Goal: Check status: Check status

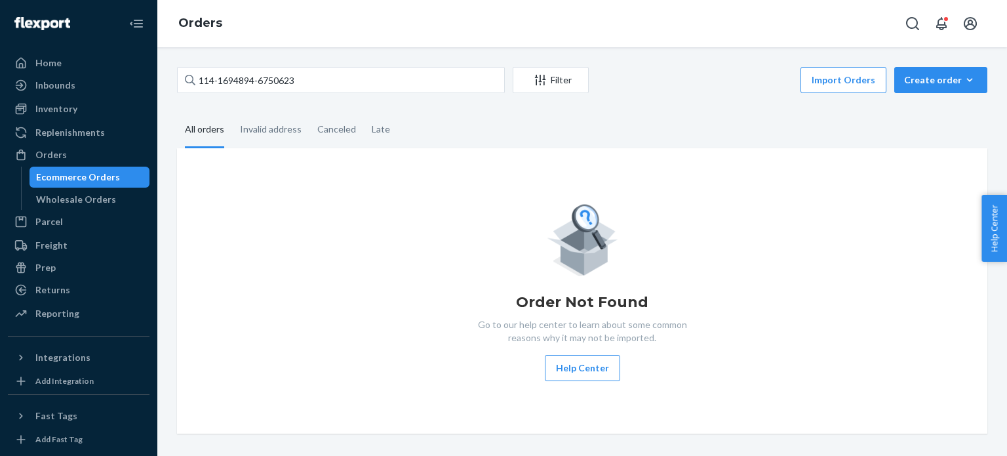
click at [267, 259] on div "Order Not Found Go to our help center to learn about some common reasons why it…" at bounding box center [581, 291] width 789 height 180
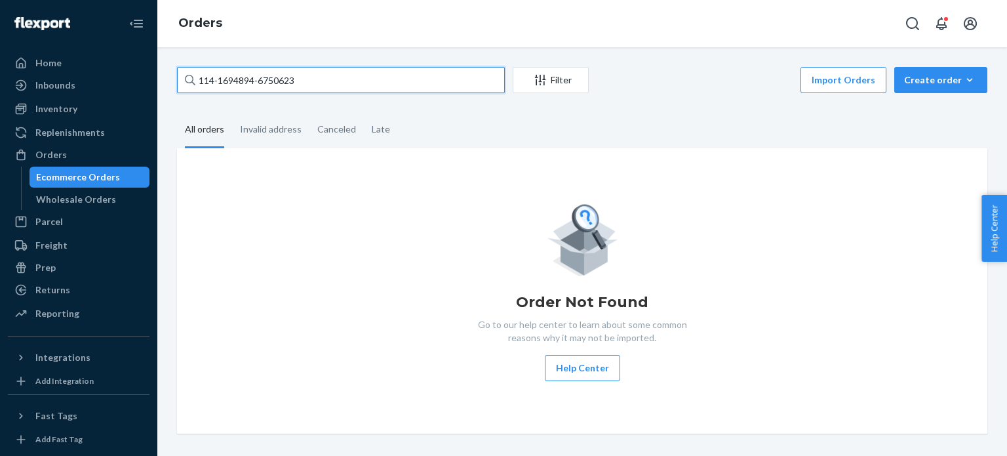
click at [319, 75] on input "114-1694894-6750623" at bounding box center [341, 80] width 328 height 26
paste input "1-1391610-3085046"
type input "111-1391610-3085046"
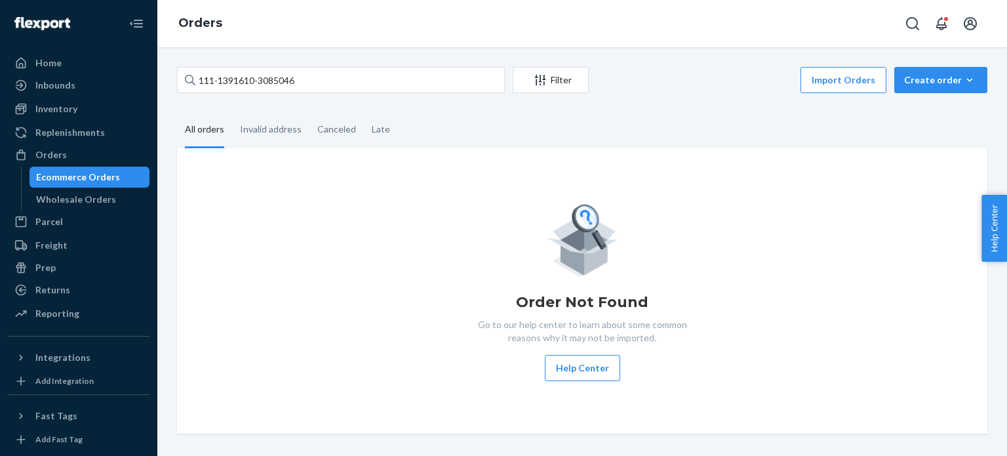
click at [333, 239] on div "Order Not Found Go to our help center to learn about some common reasons why it…" at bounding box center [581, 291] width 789 height 180
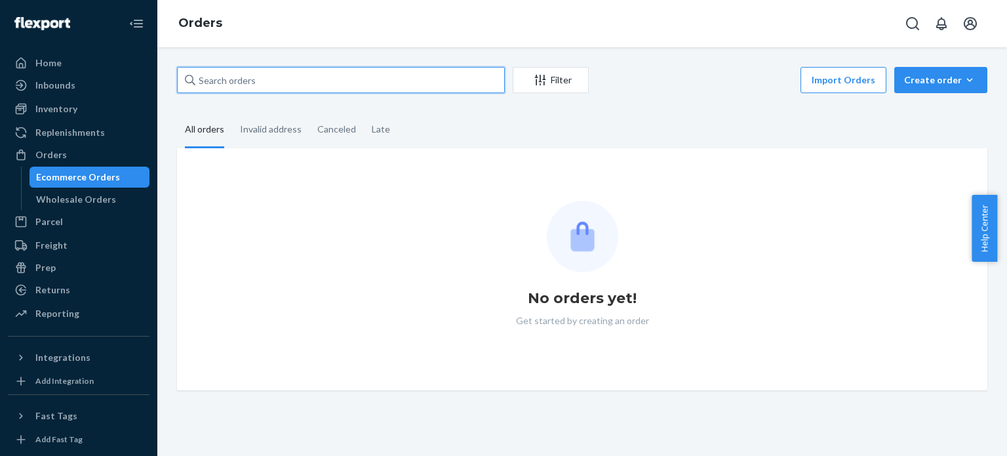
click at [301, 81] on input "text" at bounding box center [341, 80] width 328 height 26
paste input "114-1694894-6750623"
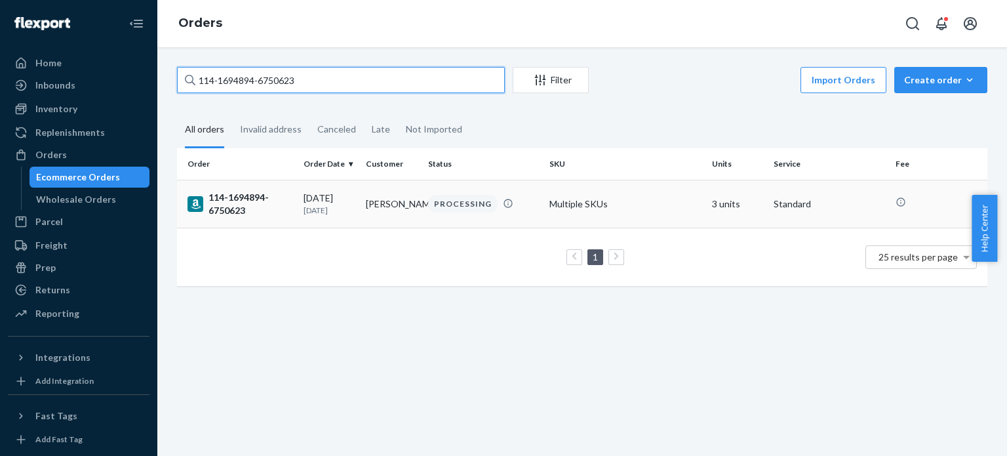
type input "114-1694894-6750623"
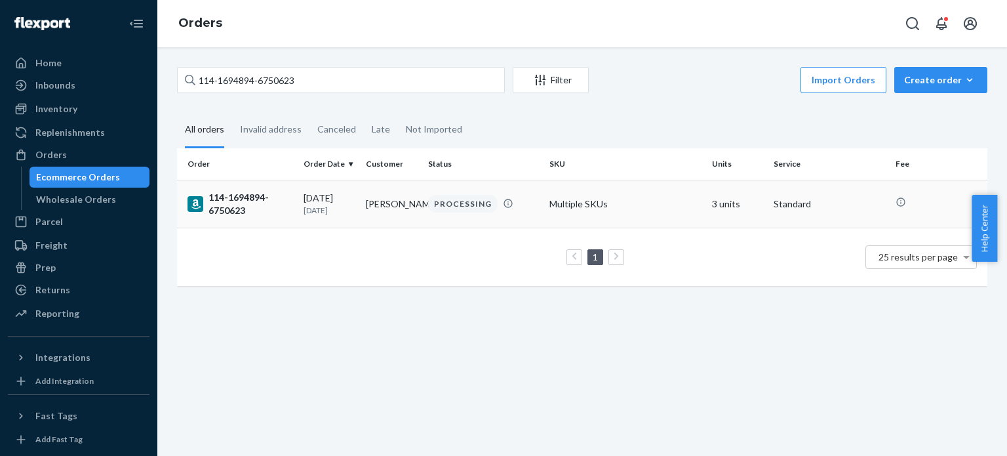
click at [236, 197] on div "114-1694894-6750623" at bounding box center [240, 204] width 106 height 26
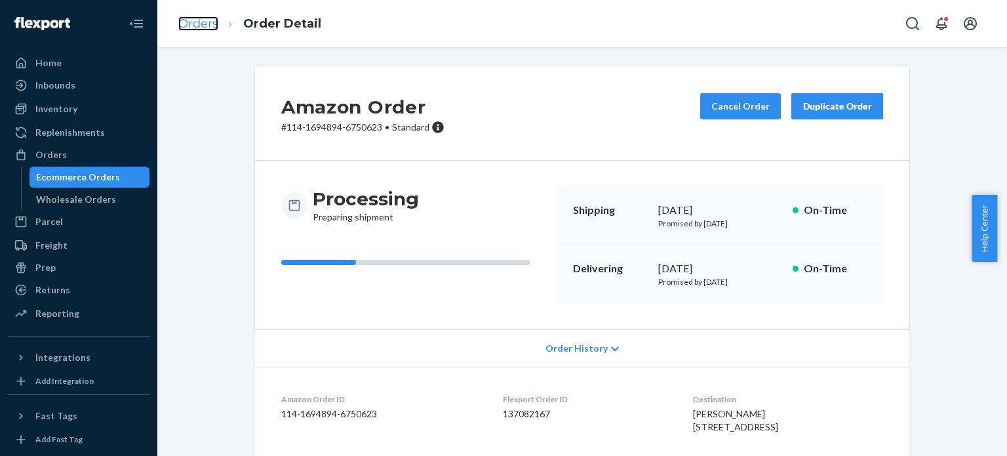
click at [200, 26] on link "Orders" at bounding box center [198, 23] width 40 height 14
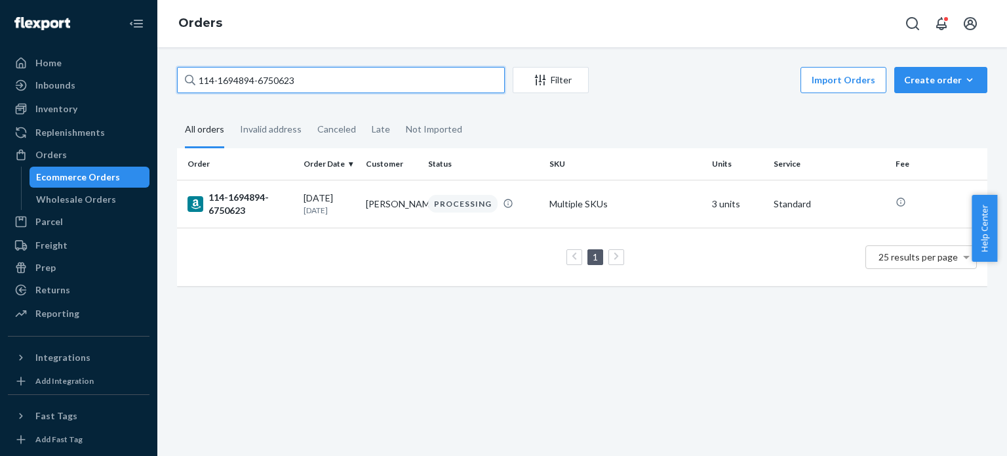
click at [225, 71] on input "114-1694894-6750623" at bounding box center [341, 80] width 328 height 26
paste input "1-1391610-3085046"
type input "111-1391610-3085046"
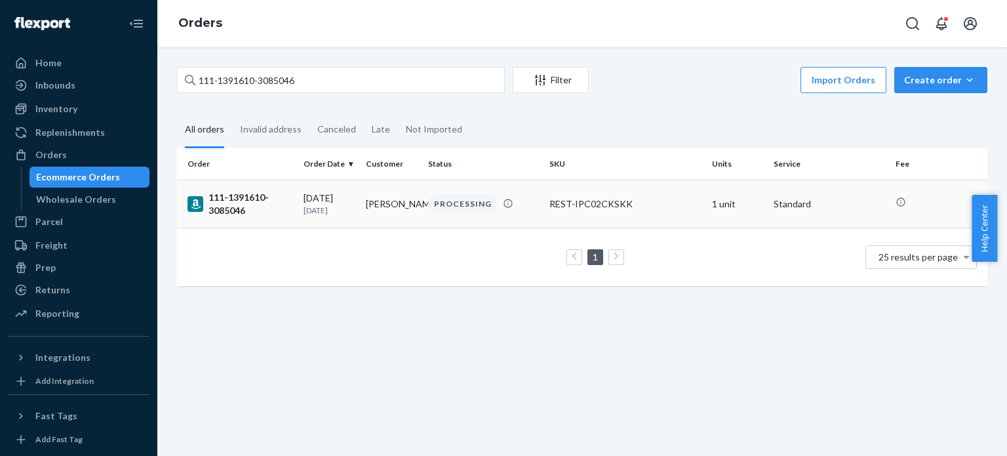
click at [228, 207] on div "111-1391610-3085046" at bounding box center [240, 204] width 106 height 26
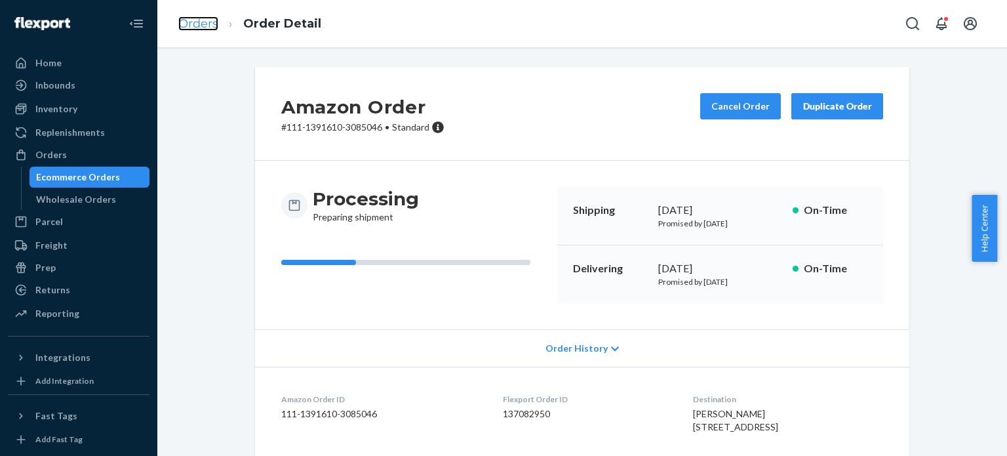
click at [199, 26] on link "Orders" at bounding box center [198, 23] width 40 height 14
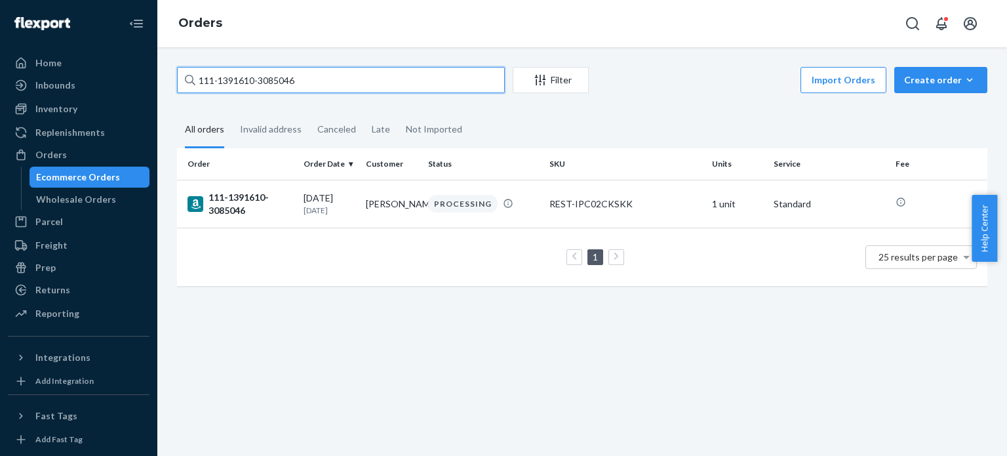
click at [220, 68] on input "111-1391610-3085046" at bounding box center [341, 80] width 328 height 26
paste input "4-3242561-537940"
type input "114-3242561-5379406"
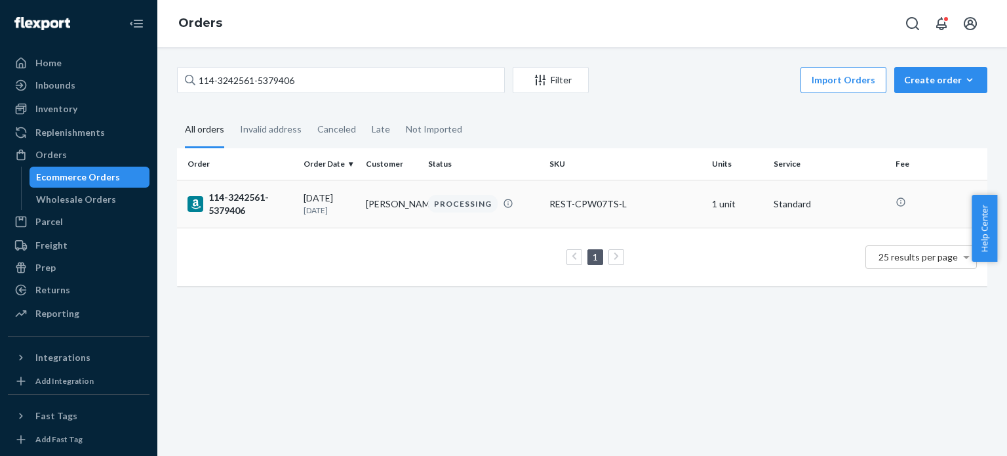
click at [234, 210] on div "114-3242561-5379406" at bounding box center [240, 204] width 106 height 26
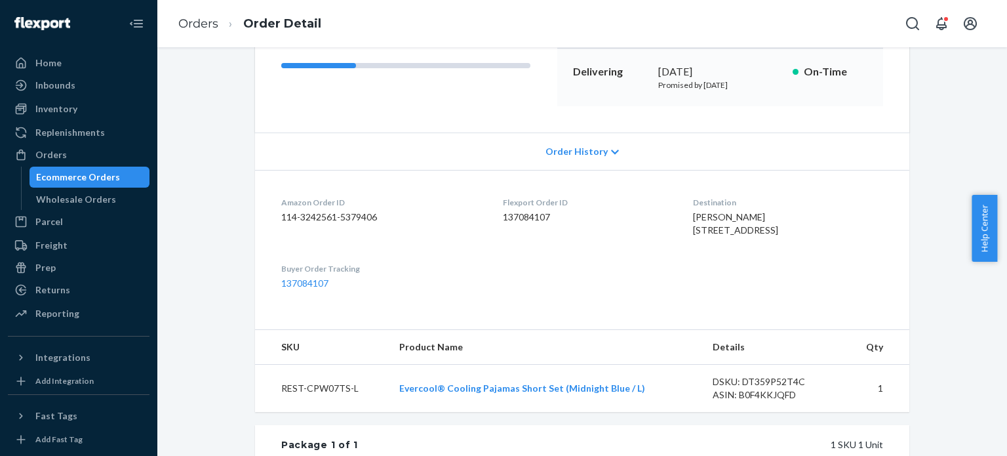
scroll to position [328, 0]
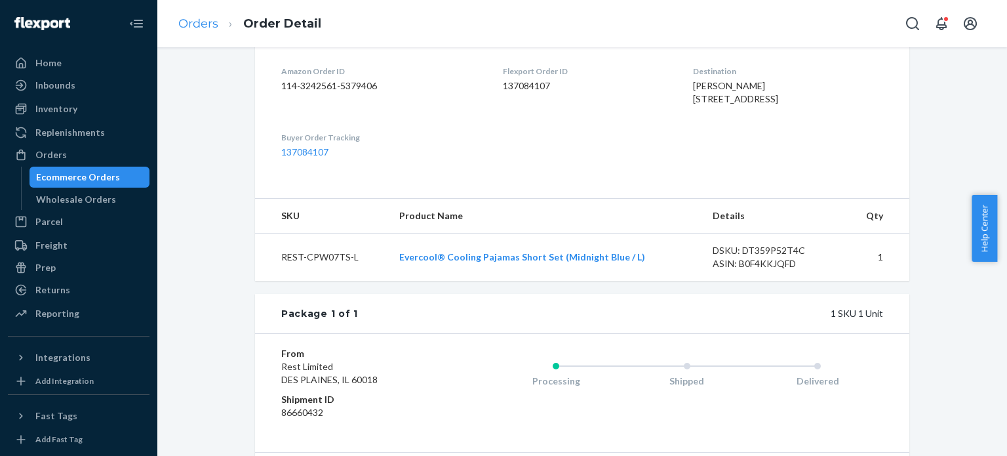
drag, startPoint x: 182, startPoint y: 31, endPoint x: 189, endPoint y: 28, distance: 7.9
click at [182, 31] on li "Orders" at bounding box center [198, 24] width 40 height 17
click at [192, 25] on link "Orders" at bounding box center [198, 23] width 40 height 14
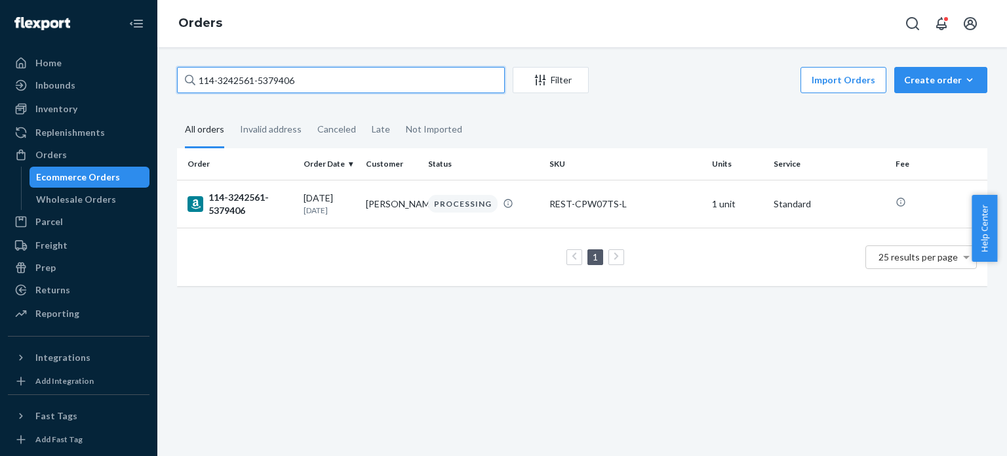
click at [221, 69] on input "114-3242561-5379406" at bounding box center [341, 80] width 328 height 26
paste input "1-9694466-512982"
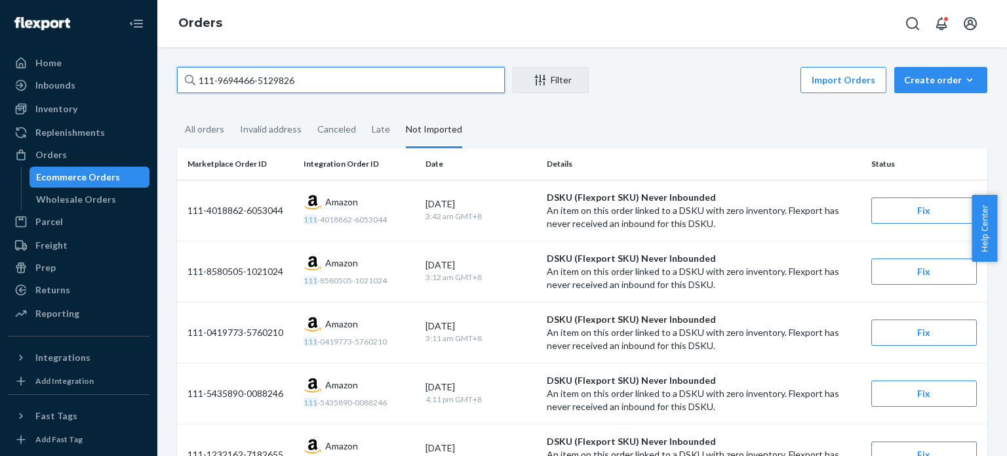
click at [323, 79] on input "111-9694466-5129826" at bounding box center [341, 80] width 328 height 26
paste input "US2535886"
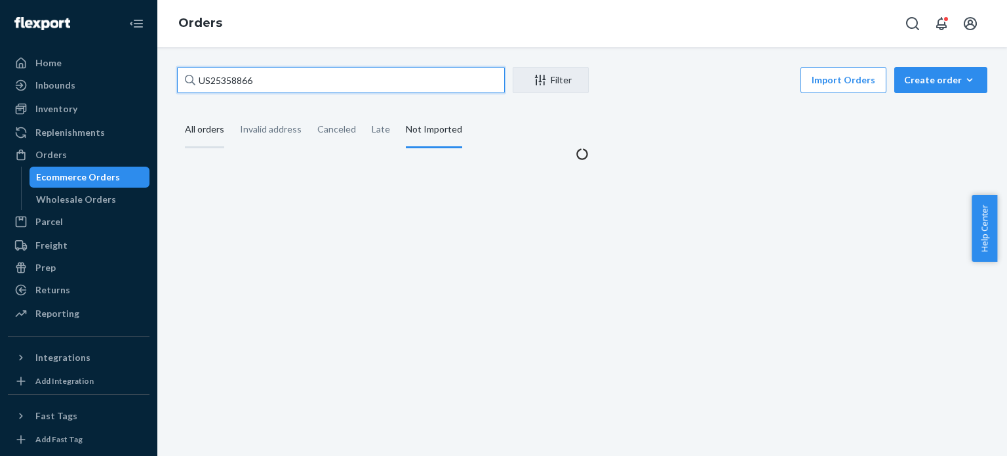
type input "US25358866"
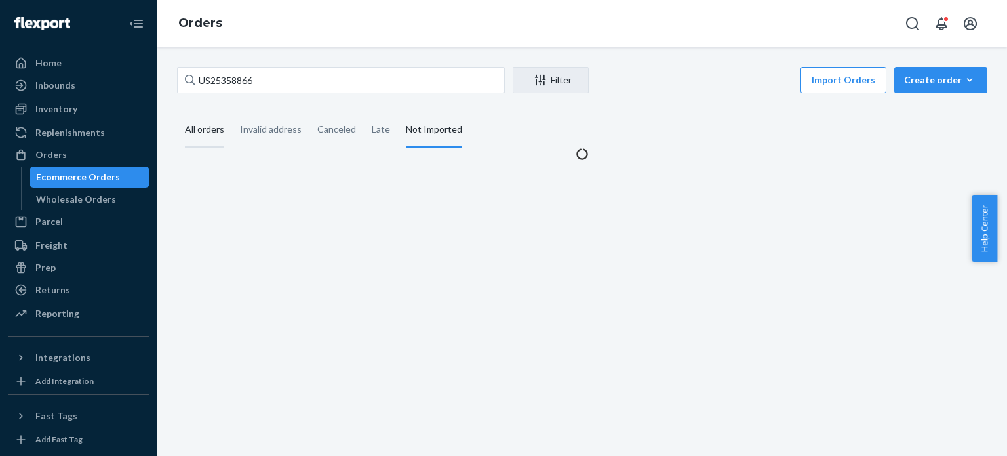
click at [217, 130] on div "All orders" at bounding box center [204, 130] width 39 height 36
click at [177, 112] on input "All orders" at bounding box center [177, 112] width 0 height 0
